Goal: Check status: Check status

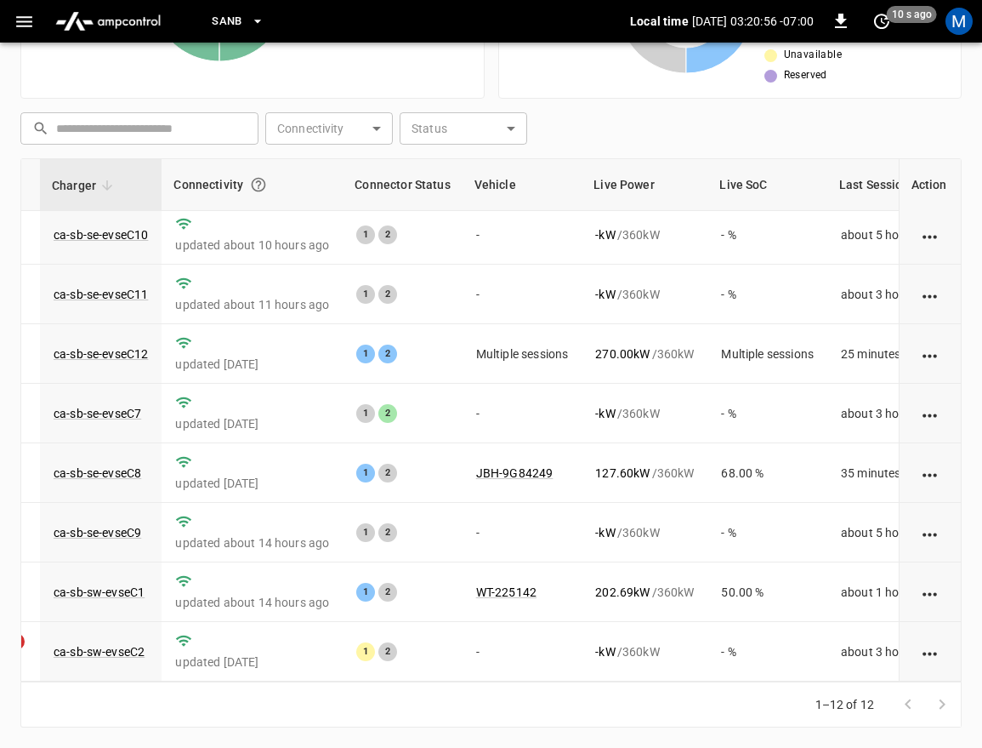
scroll to position [0, 102]
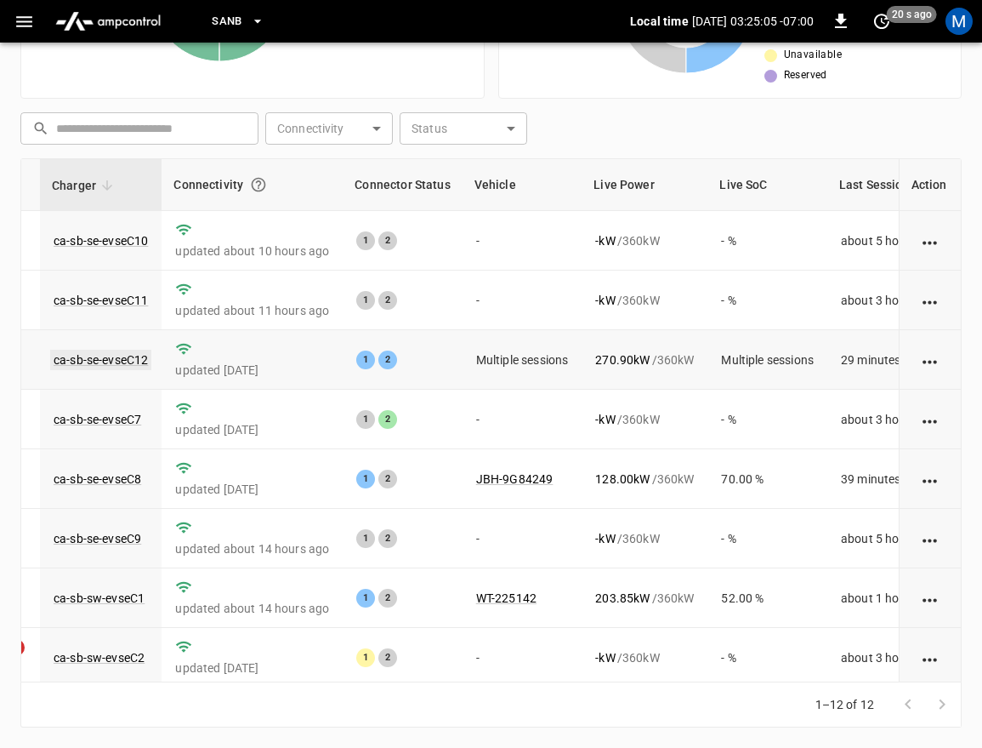
click at [76, 357] on link "ca-sb-se-evseC12" at bounding box center [100, 360] width 101 height 20
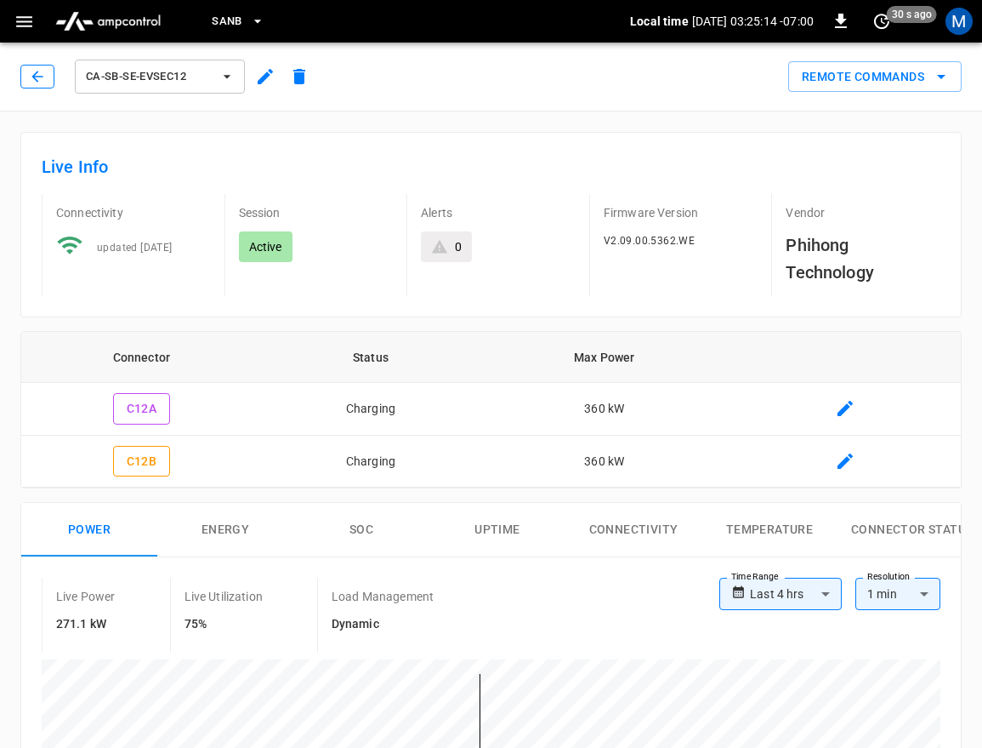
click at [23, 73] on button "button" at bounding box center [37, 77] width 34 height 24
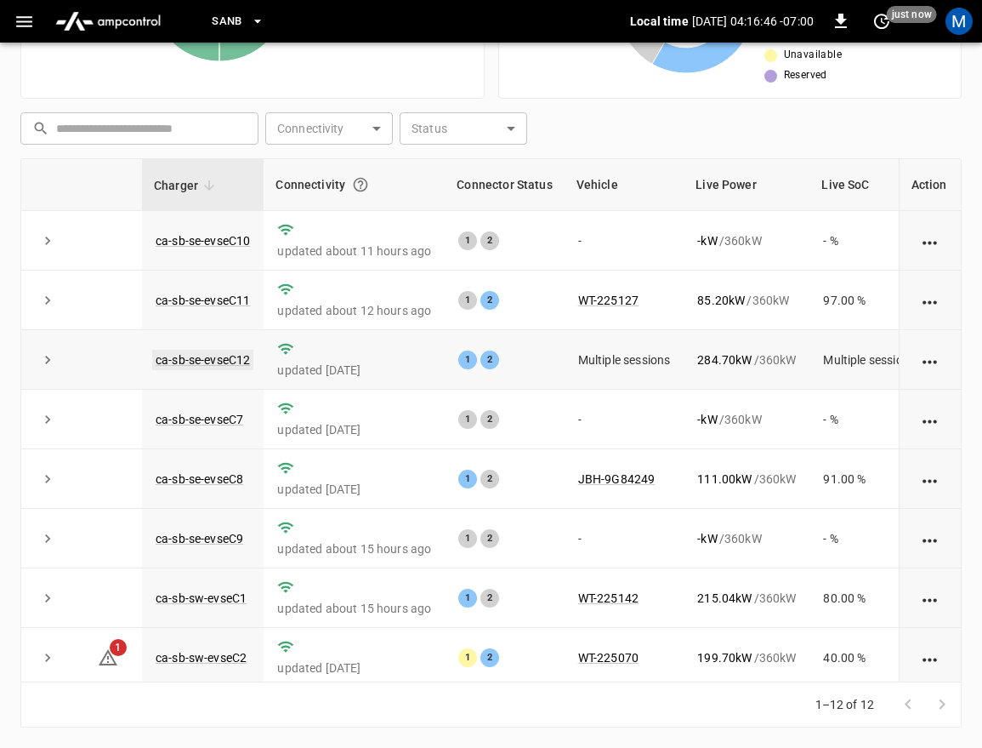
click at [205, 359] on link "ca-sb-se-evseC12" at bounding box center [202, 360] width 101 height 20
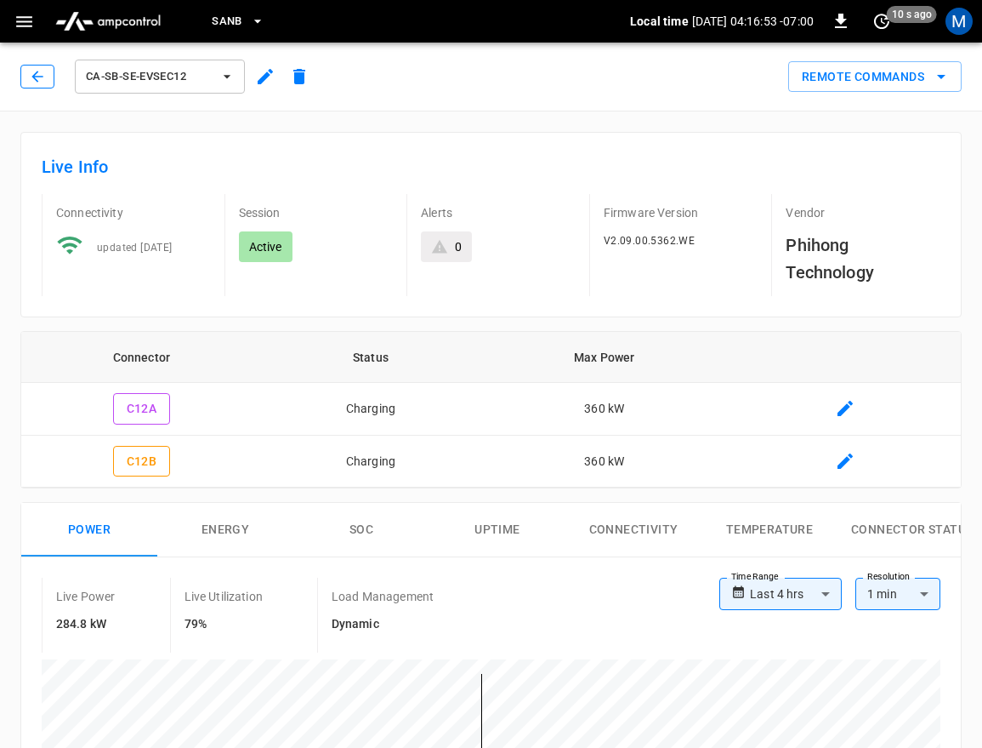
click at [40, 85] on button "button" at bounding box center [37, 77] width 34 height 24
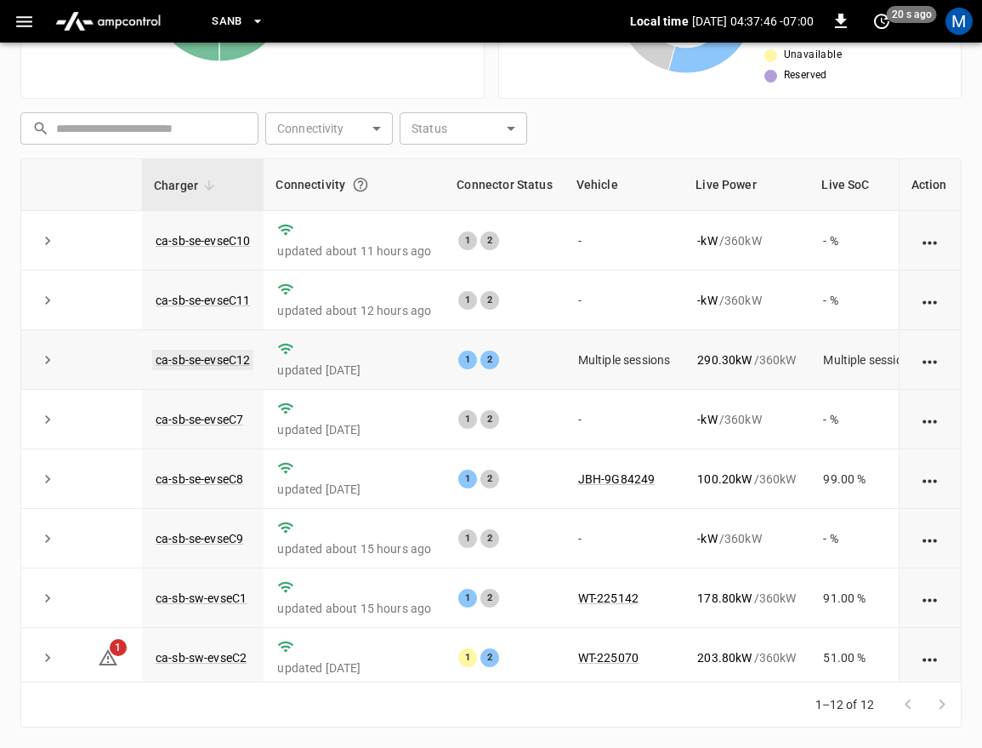
click at [229, 359] on link "ca-sb-se-evseC12" at bounding box center [202, 360] width 101 height 20
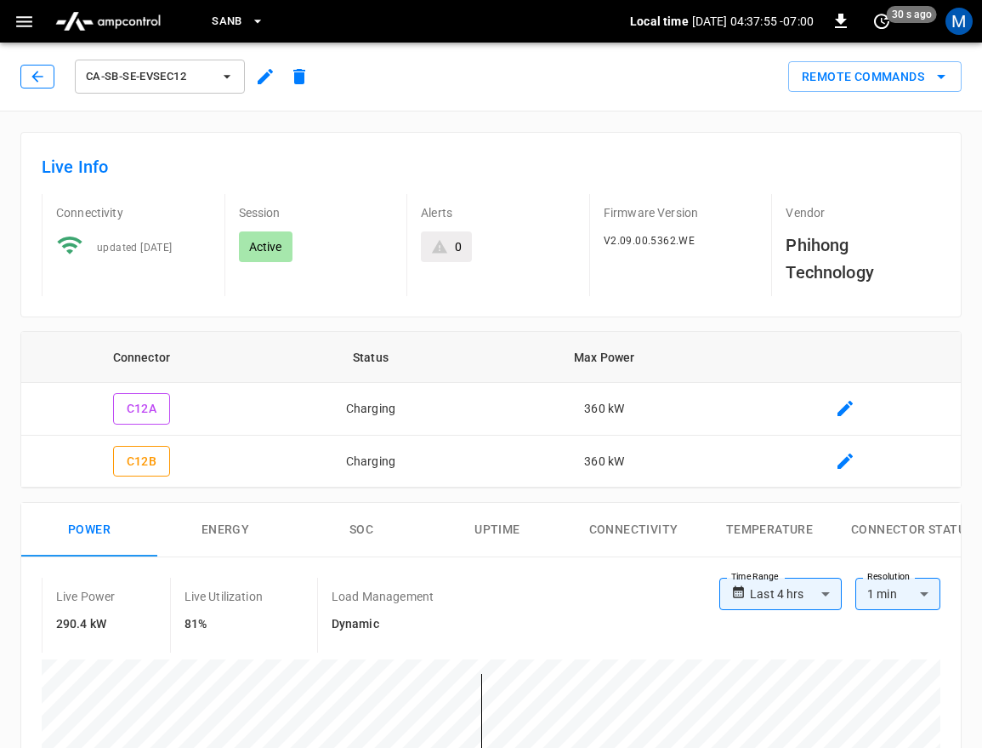
click at [37, 81] on icon "button" at bounding box center [36, 76] width 11 height 11
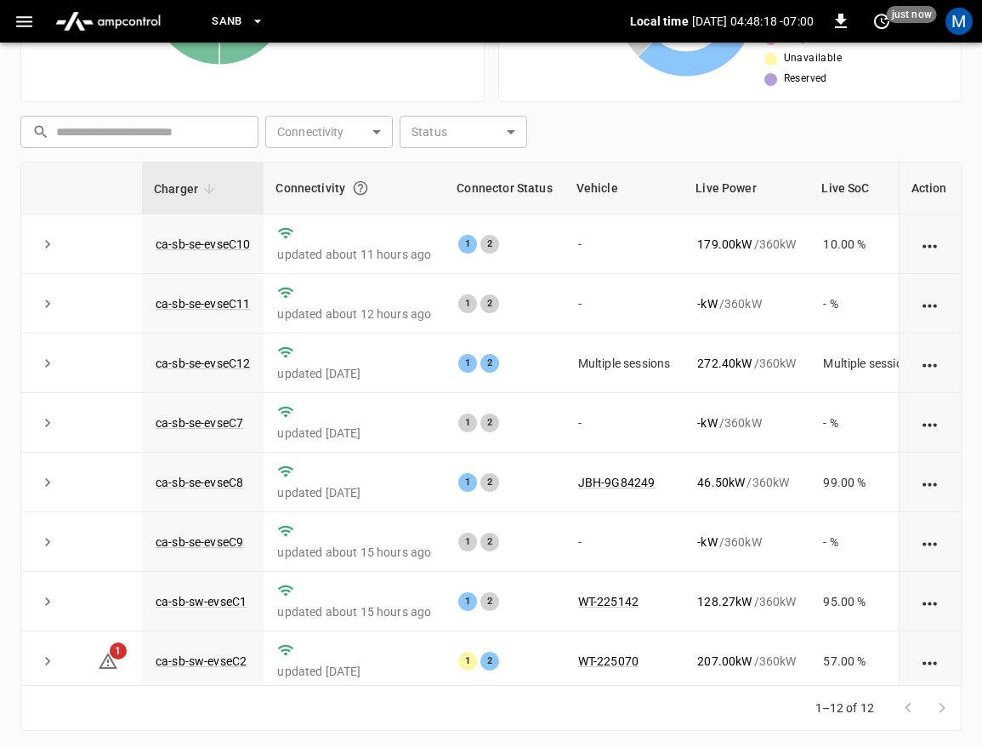
scroll to position [397, 0]
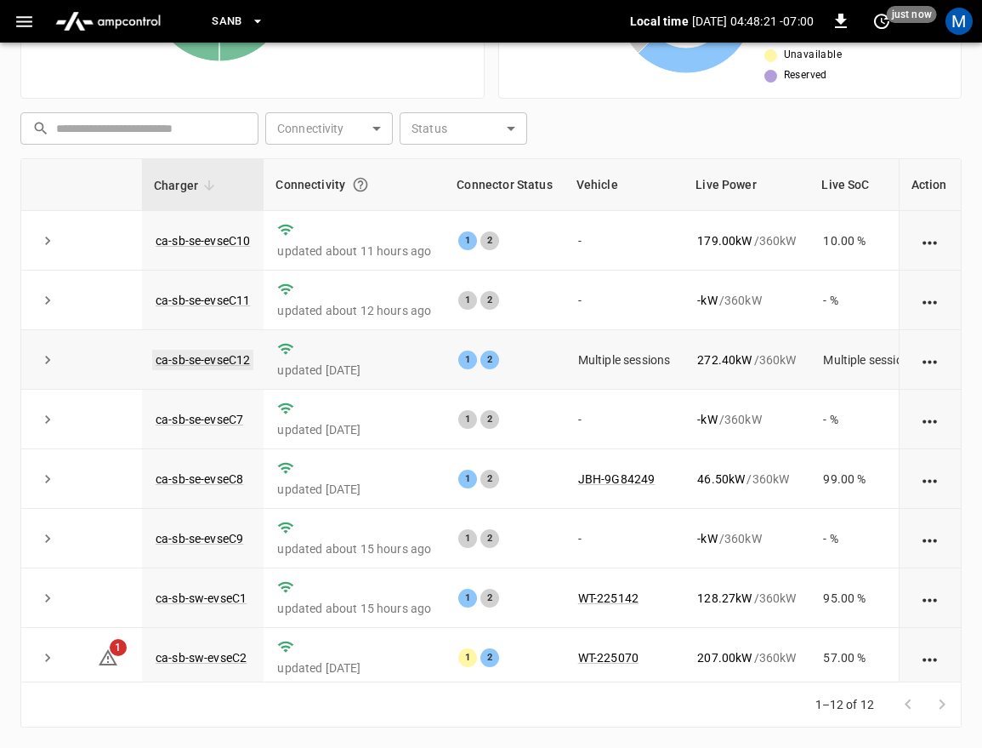
click at [201, 354] on link "ca-sb-se-evseC12" at bounding box center [202, 360] width 101 height 20
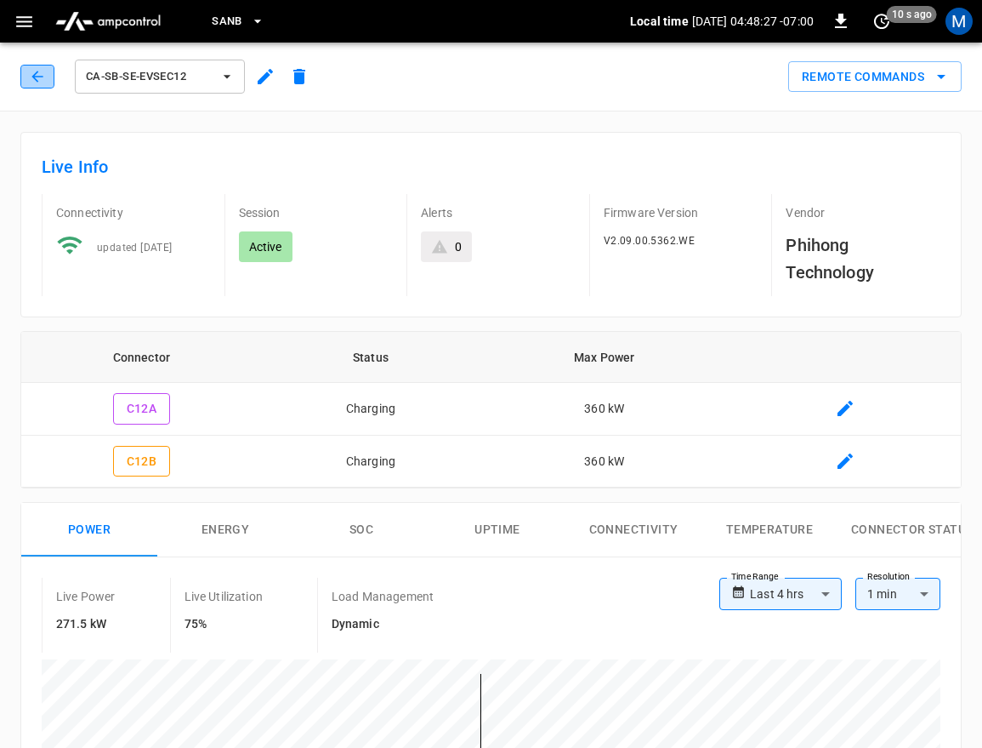
click at [37, 71] on icon "button" at bounding box center [37, 76] width 17 height 17
